Goal: Task Accomplishment & Management: Use online tool/utility

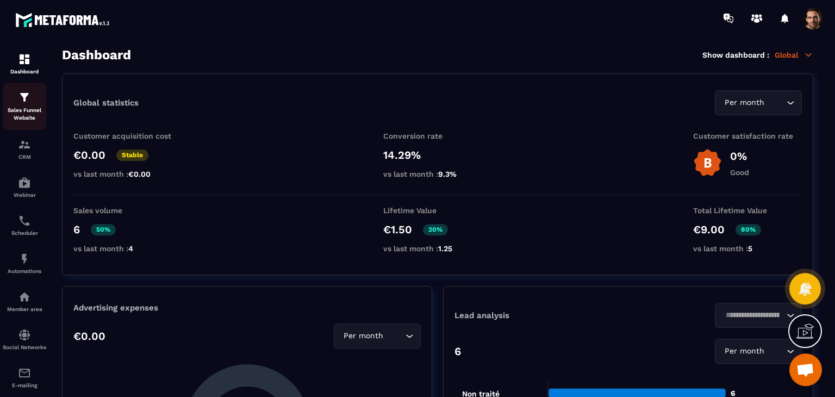
click at [24, 115] on p "Sales Funnel Website" at bounding box center [25, 114] width 44 height 15
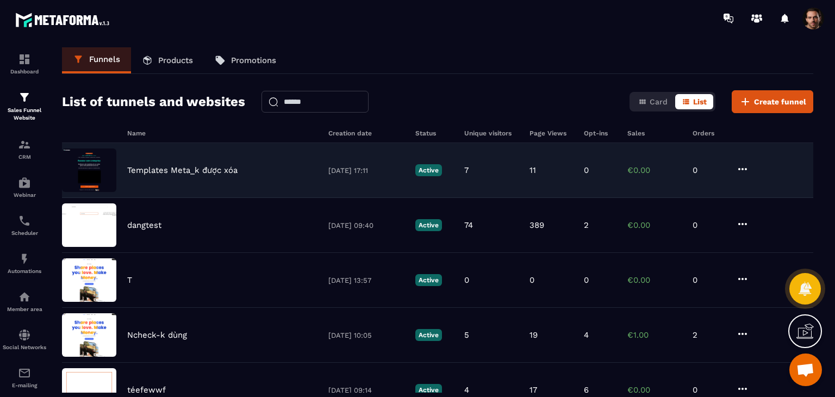
click at [389, 165] on div "Templates Meta_k được xóa [DATE] 17:11 Active 7 11 0 €0.00 0" at bounding box center [437, 170] width 751 height 55
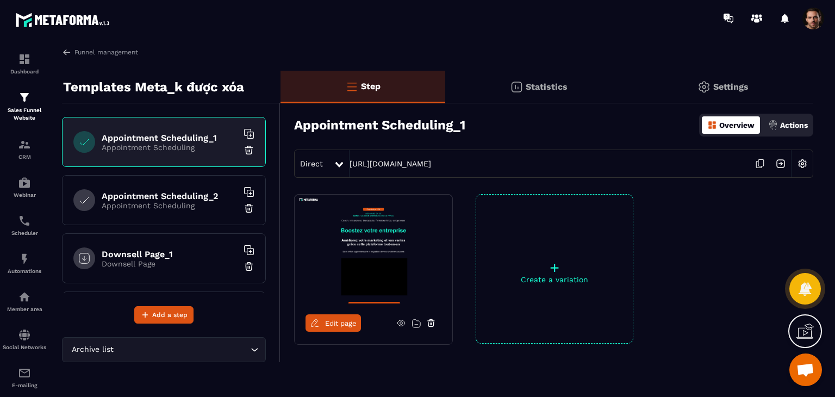
click at [201, 203] on p "Appointment Scheduling" at bounding box center [170, 205] width 136 height 9
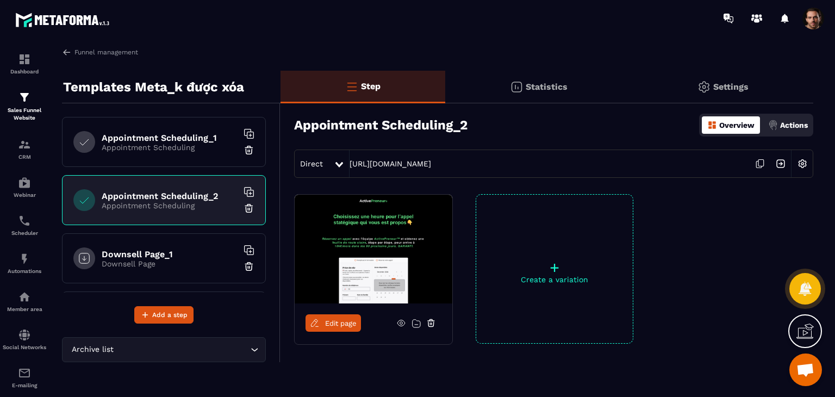
click at [350, 320] on span "Edit page" at bounding box center [341, 323] width 32 height 8
